Goal: Task Accomplishment & Management: Complete application form

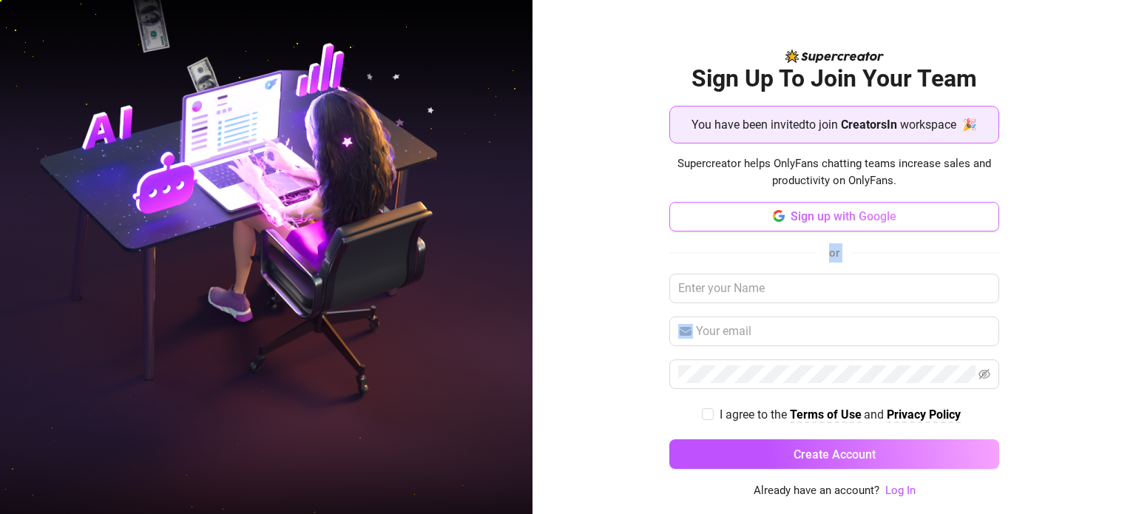
drag, startPoint x: 1125, startPoint y: 351, endPoint x: 697, endPoint y: 221, distance: 446.8
click at [697, 221] on div "Sign Up To Join Your Team You have been invited to join CreatorsIn workspace 🎉 …" at bounding box center [835, 257] width 604 height 514
click at [697, 221] on button "Sign up with Google" at bounding box center [835, 217] width 330 height 30
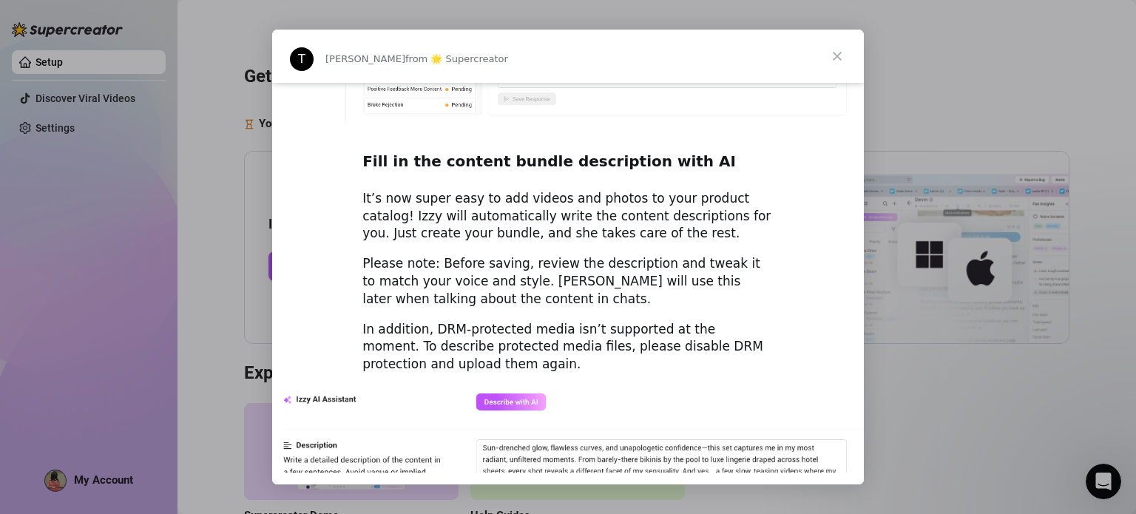
scroll to position [2063, 0]
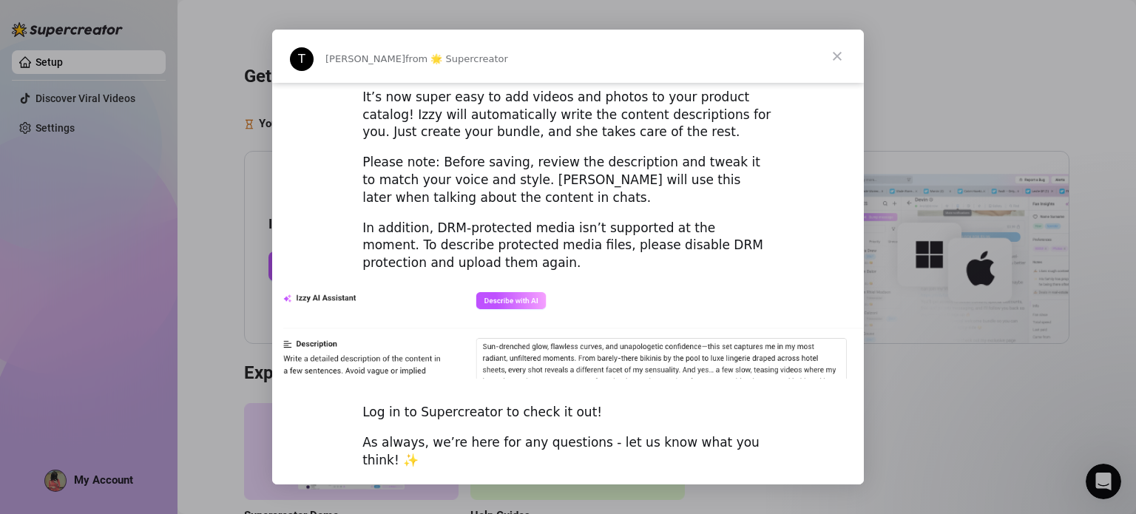
click at [465, 404] on div "Log in to Supercreator to check it out!" at bounding box center [568, 413] width 411 height 18
click at [838, 49] on span "Close" at bounding box center [837, 56] width 53 height 53
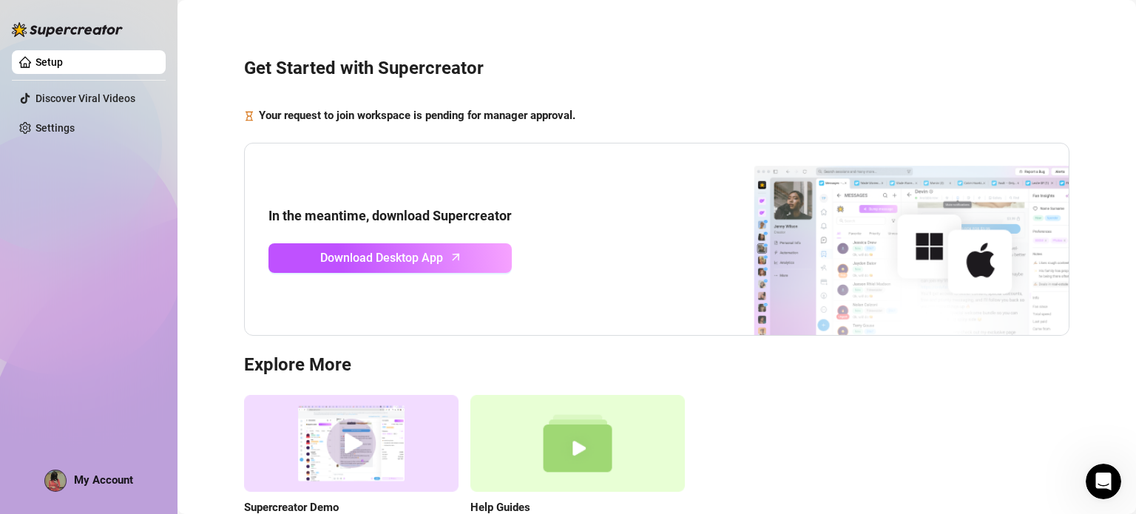
scroll to position [0, 0]
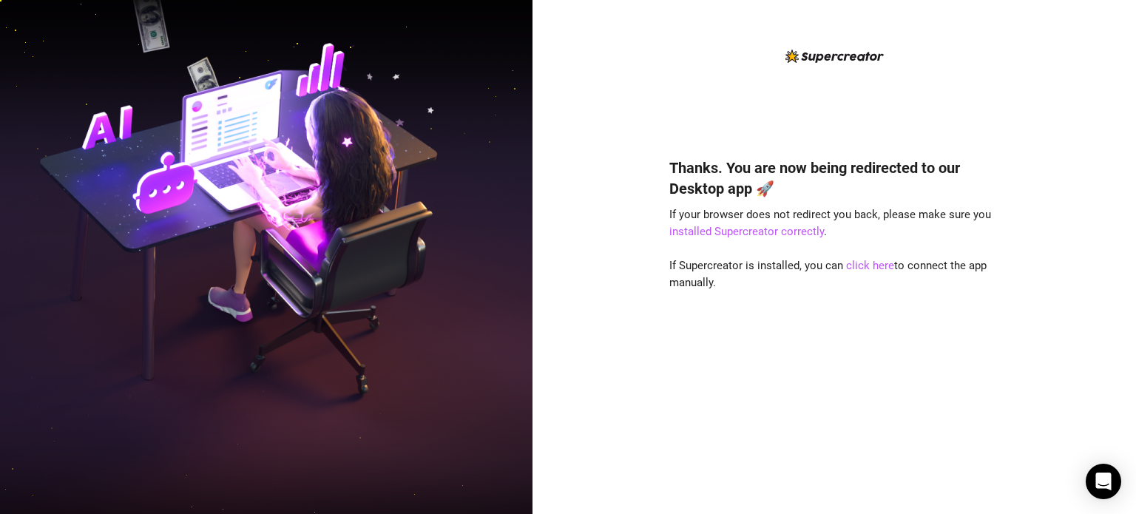
click at [877, 368] on div "Thanks. You are now being redirected to our Desktop app 🚀 If your browser does …" at bounding box center [835, 314] width 330 height 353
